Goal: Task Accomplishment & Management: Manage account settings

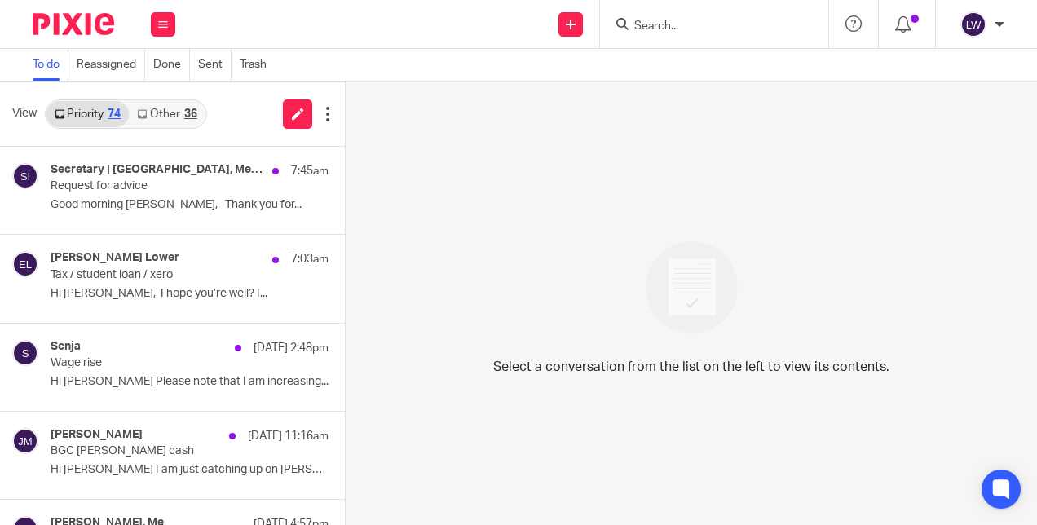
click at [158, 119] on link "Other 36" at bounding box center [167, 114] width 76 height 26
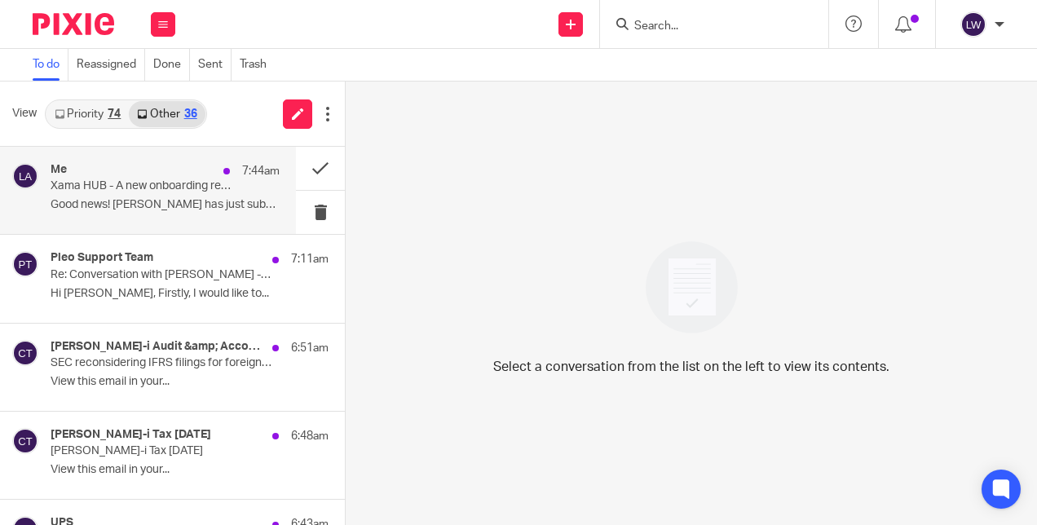
click at [219, 212] on div "Me 7:44am Xama HUB - A new onboarding request has been returned Good news! [PER…" at bounding box center [165, 190] width 229 height 55
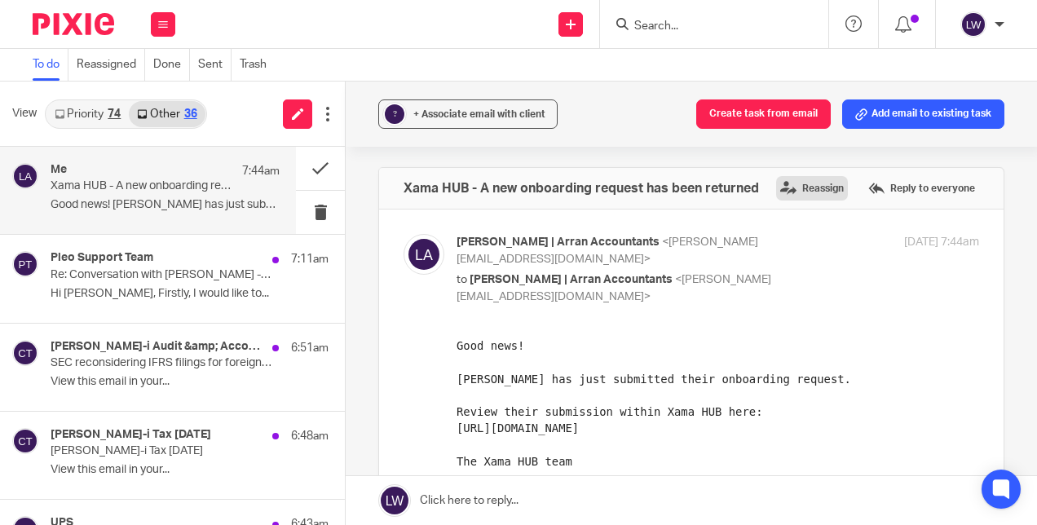
click at [783, 193] on label "Reassign" at bounding box center [812, 188] width 72 height 24
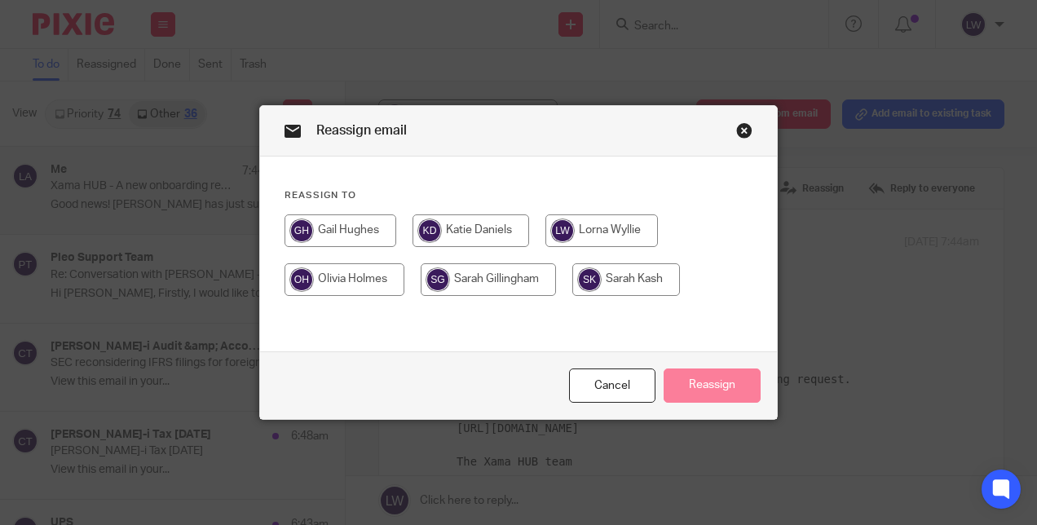
click at [478, 229] on input "radio" at bounding box center [471, 230] width 117 height 33
radio input "true"
click at [708, 380] on button "Reassign" at bounding box center [712, 386] width 97 height 35
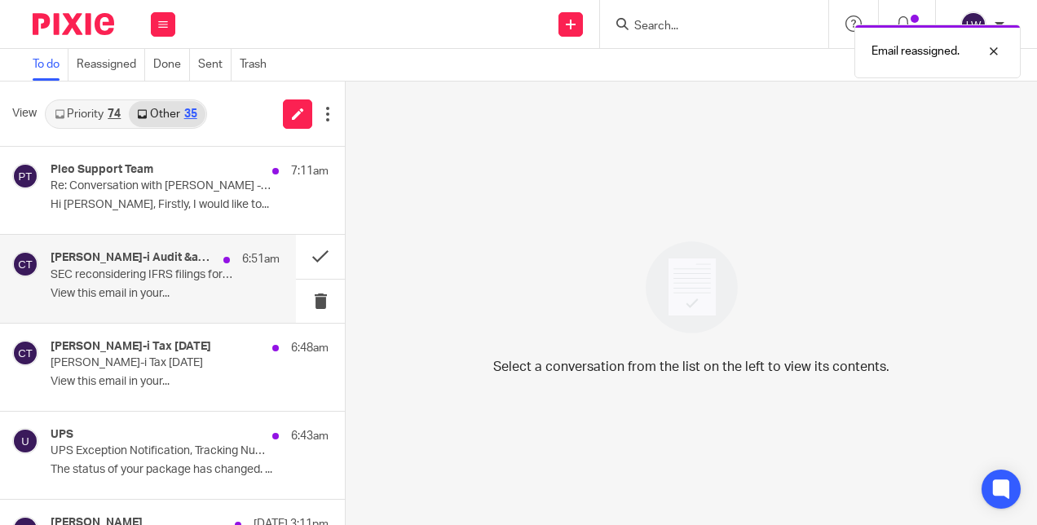
click at [212, 284] on div "[PERSON_NAME]-i Audit &amp; Accounting [DATE] 6:51am SEC reconsidering IFRS fil…" at bounding box center [165, 278] width 229 height 55
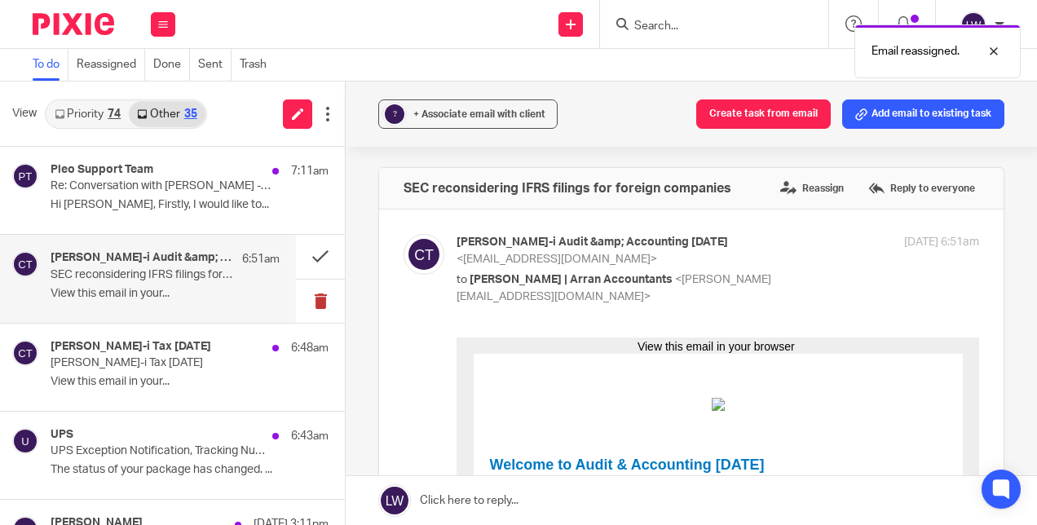
click at [309, 303] on button at bounding box center [320, 301] width 49 height 43
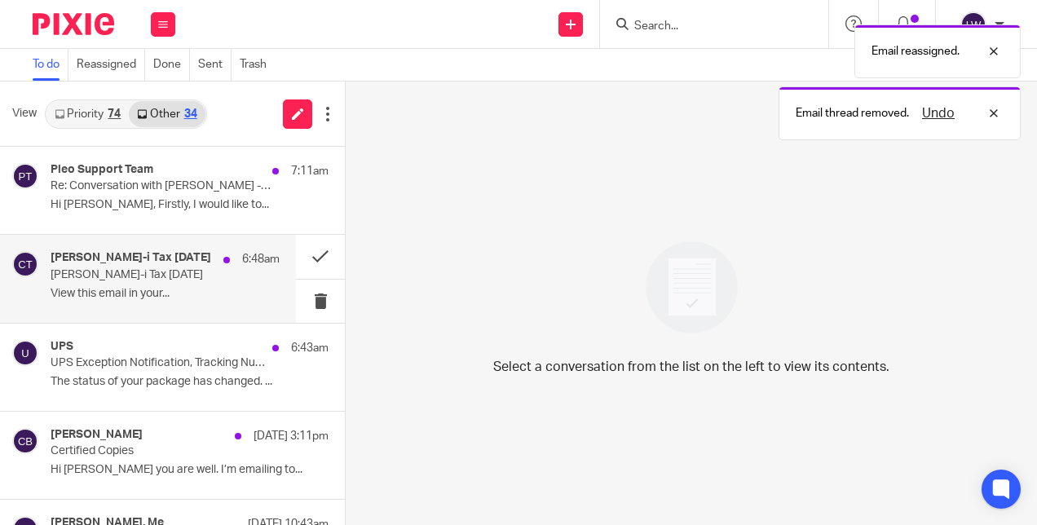
click at [182, 282] on div "[PERSON_NAME]-i Tax [DATE] 6:48am [PERSON_NAME]-i Tax [DATE] View this email in…" at bounding box center [165, 278] width 229 height 55
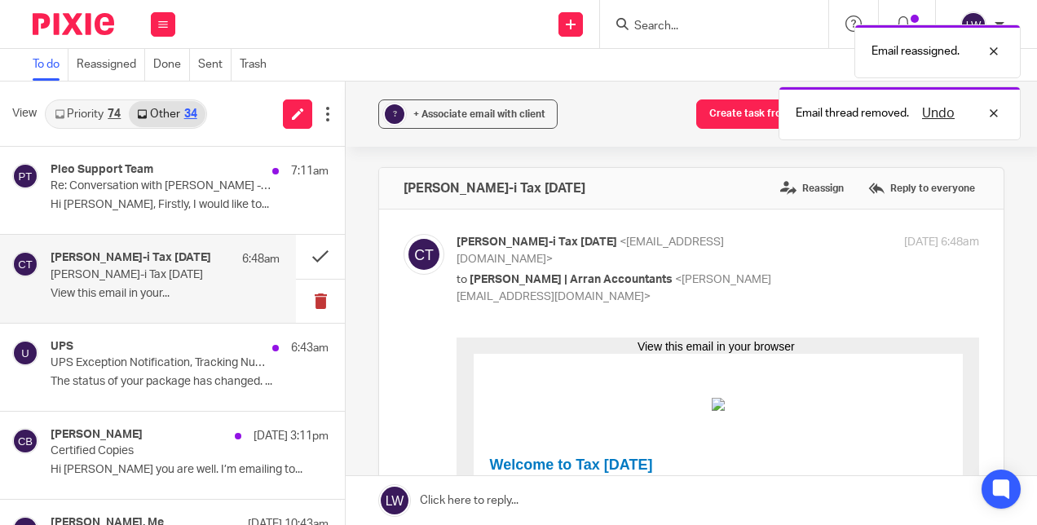
click at [298, 297] on button at bounding box center [320, 301] width 49 height 43
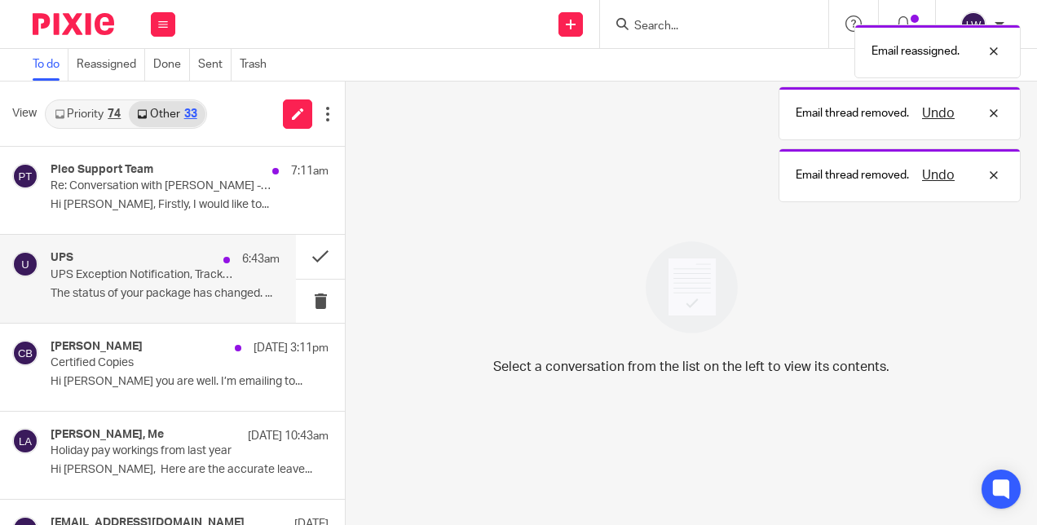
click at [170, 297] on p "The status of your package has changed. ..." at bounding box center [165, 294] width 229 height 14
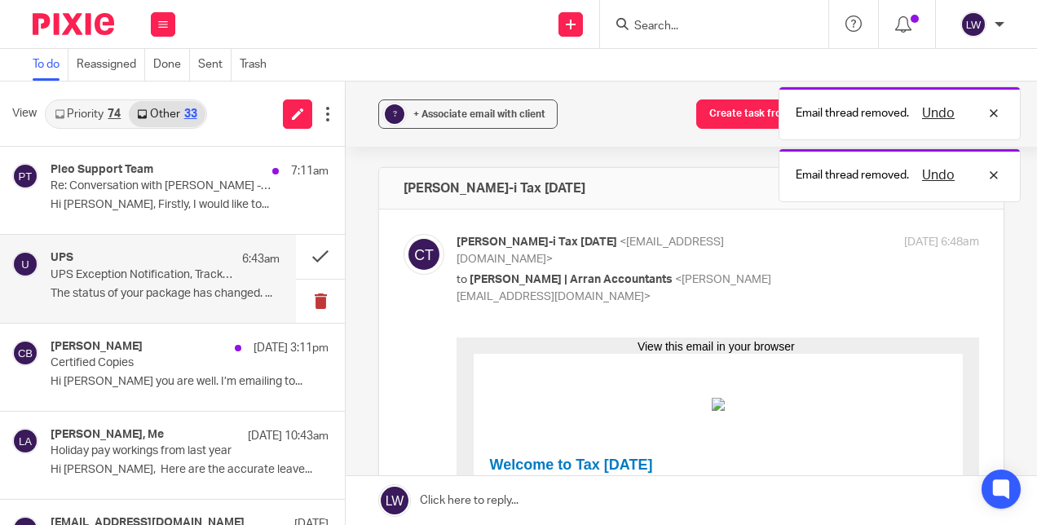
click at [298, 299] on button at bounding box center [320, 301] width 49 height 43
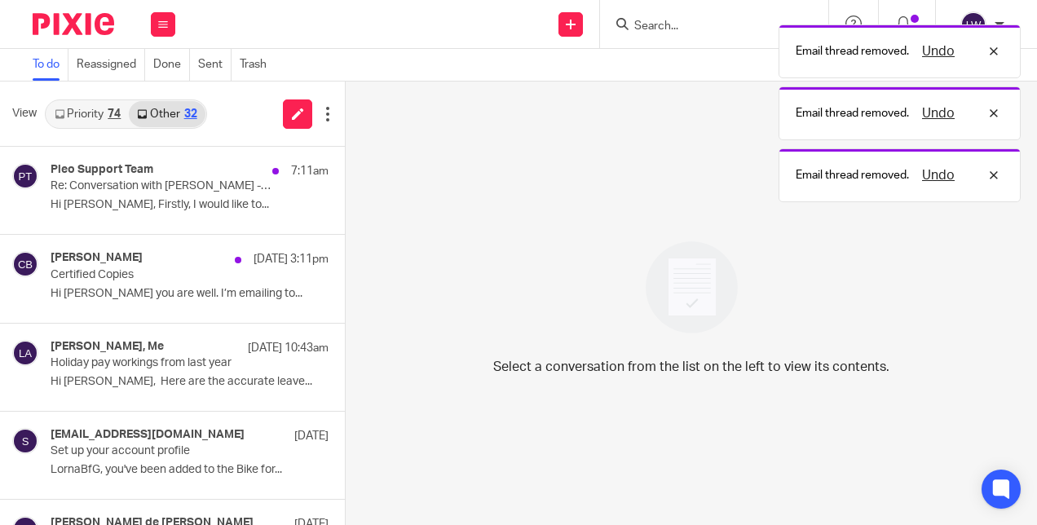
click at [104, 120] on link "Priority 74" at bounding box center [87, 114] width 82 height 26
